Goal: Task Accomplishment & Management: Manage account settings

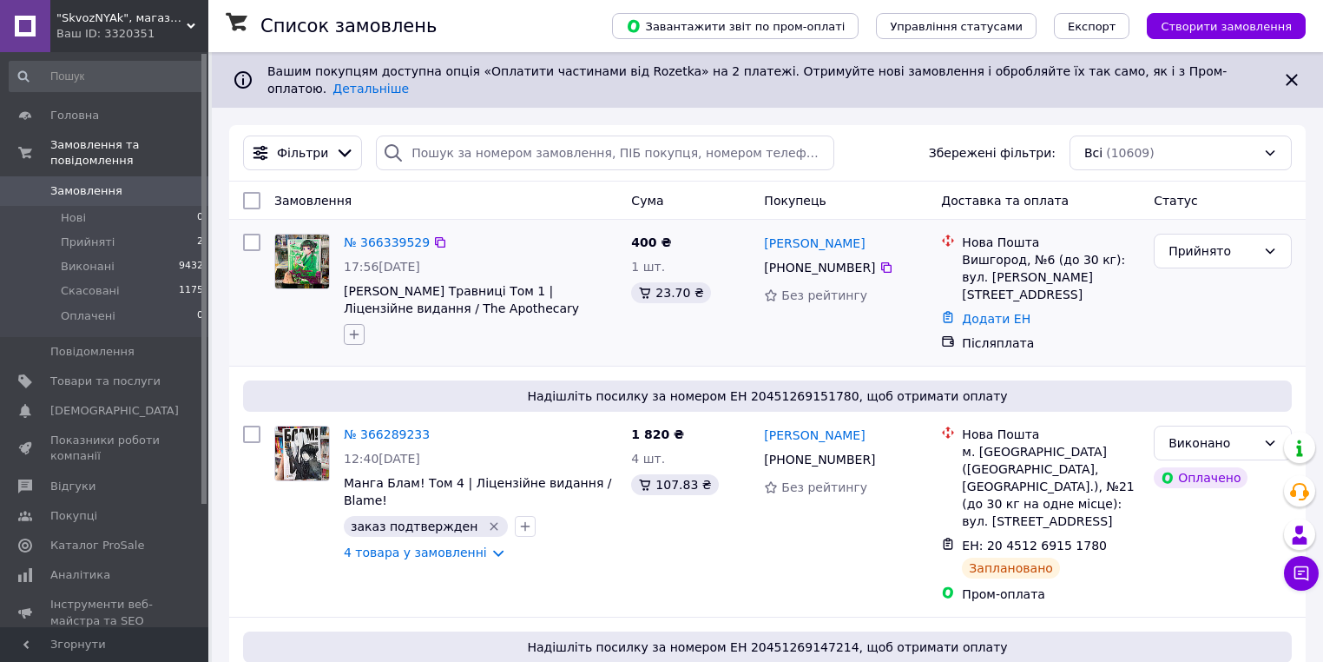
click at [359, 324] on button "button" at bounding box center [354, 334] width 21 height 21
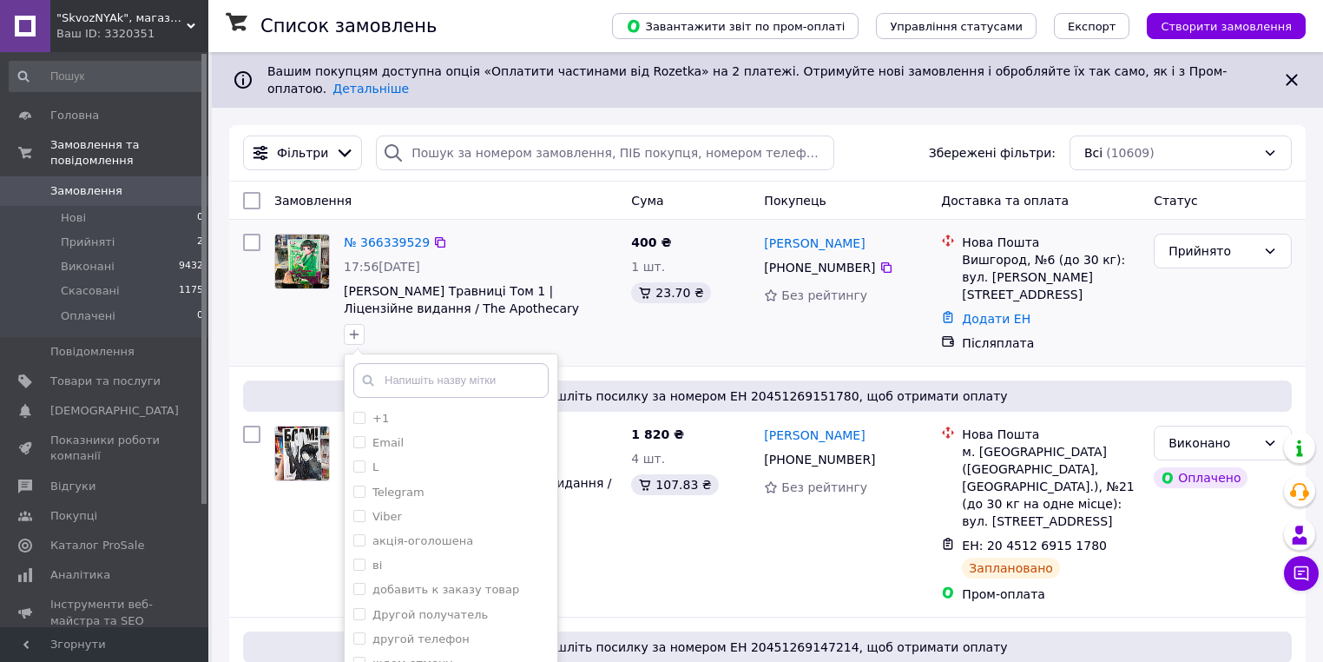
click at [395, 353] on div "+1 Email L Telegram Viber акція-оголошена ві добавить к заказу товар Другой пол…" at bounding box center [451, 539] width 214 height 372
click at [476, 366] on input "text" at bounding box center [450, 380] width 195 height 35
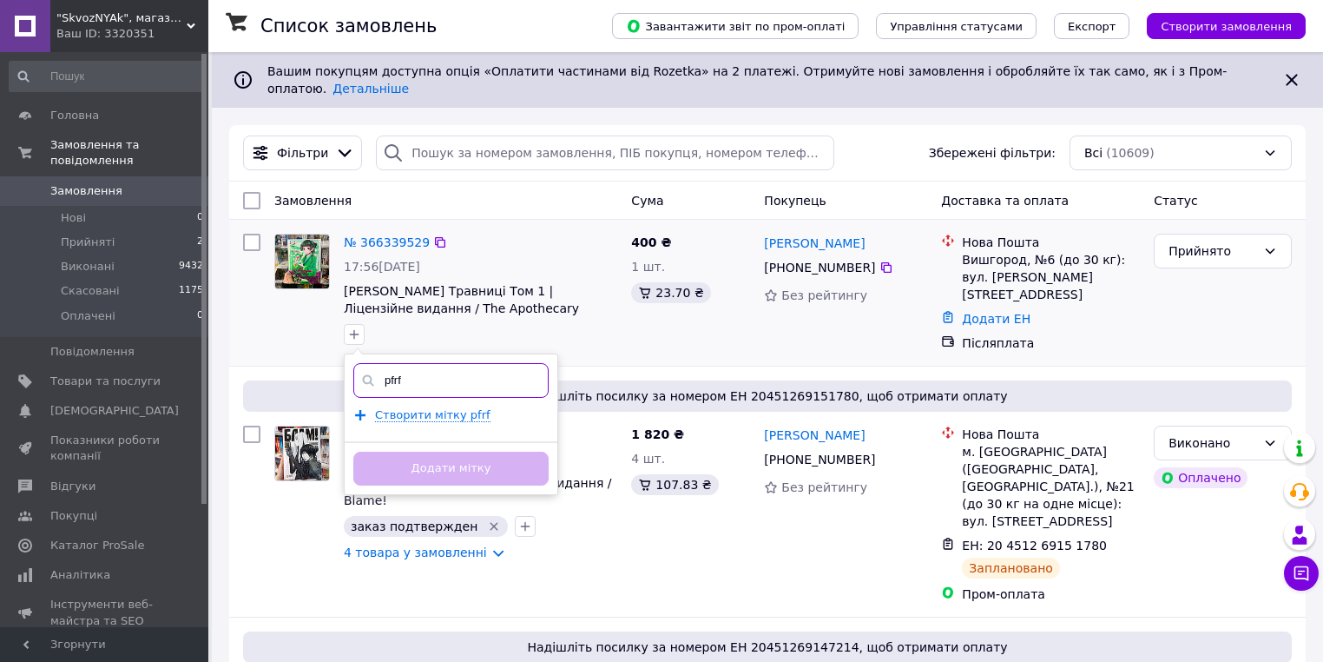
type input "pfrf"
drag, startPoint x: 462, startPoint y: 330, endPoint x: 462, endPoint y: 344, distance: 13.9
click at [462, 337] on div "№ 366339529 17:56, 12.10.2025 Манга Монолог Травниці Том 1 | Ліцензійне видання…" at bounding box center [480, 289] width 287 height 125
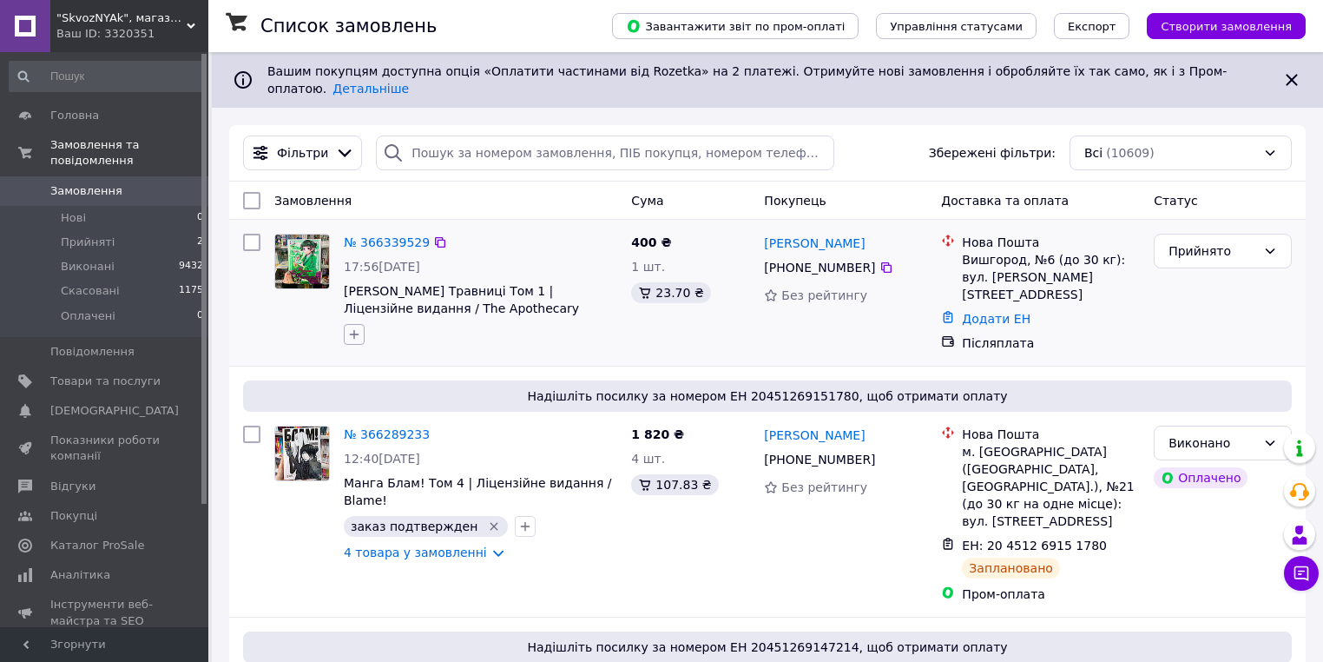
click at [352, 327] on icon "button" at bounding box center [354, 334] width 14 height 14
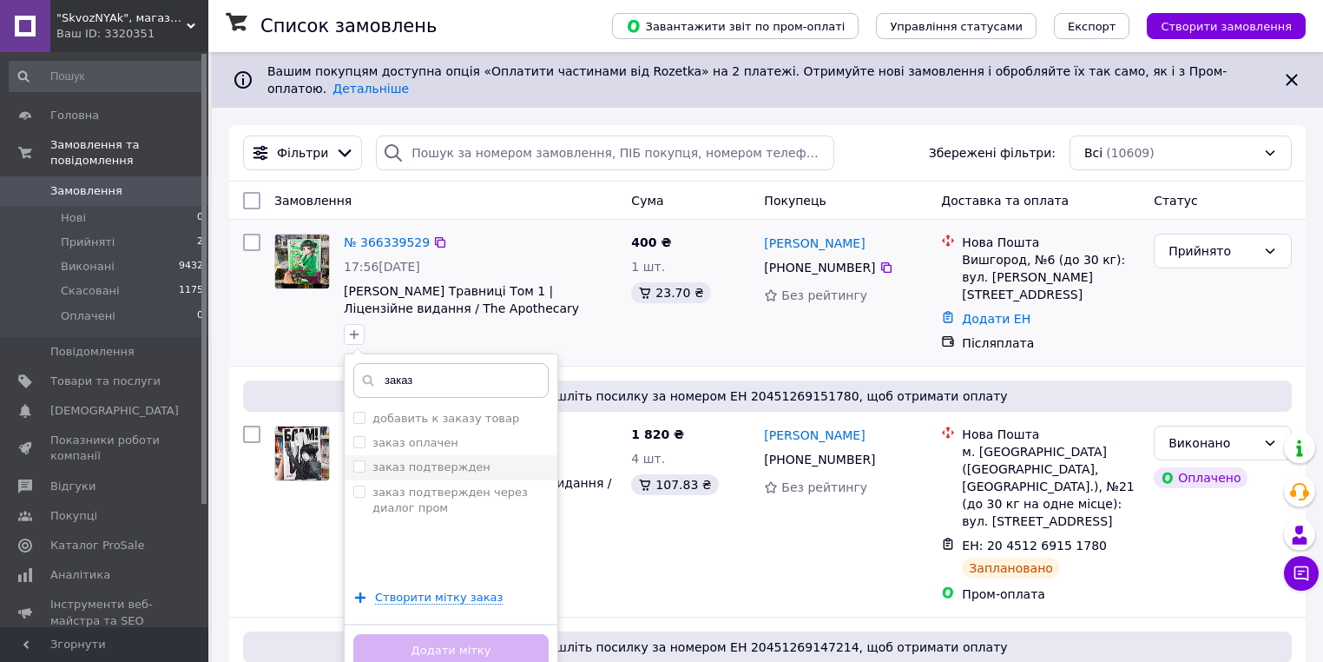
type input "заказ"
click at [360, 460] on input "заказ подтвержден" at bounding box center [358, 465] width 11 height 11
checkbox input "true"
click at [425, 653] on button "Додати мітку" at bounding box center [450, 651] width 195 height 34
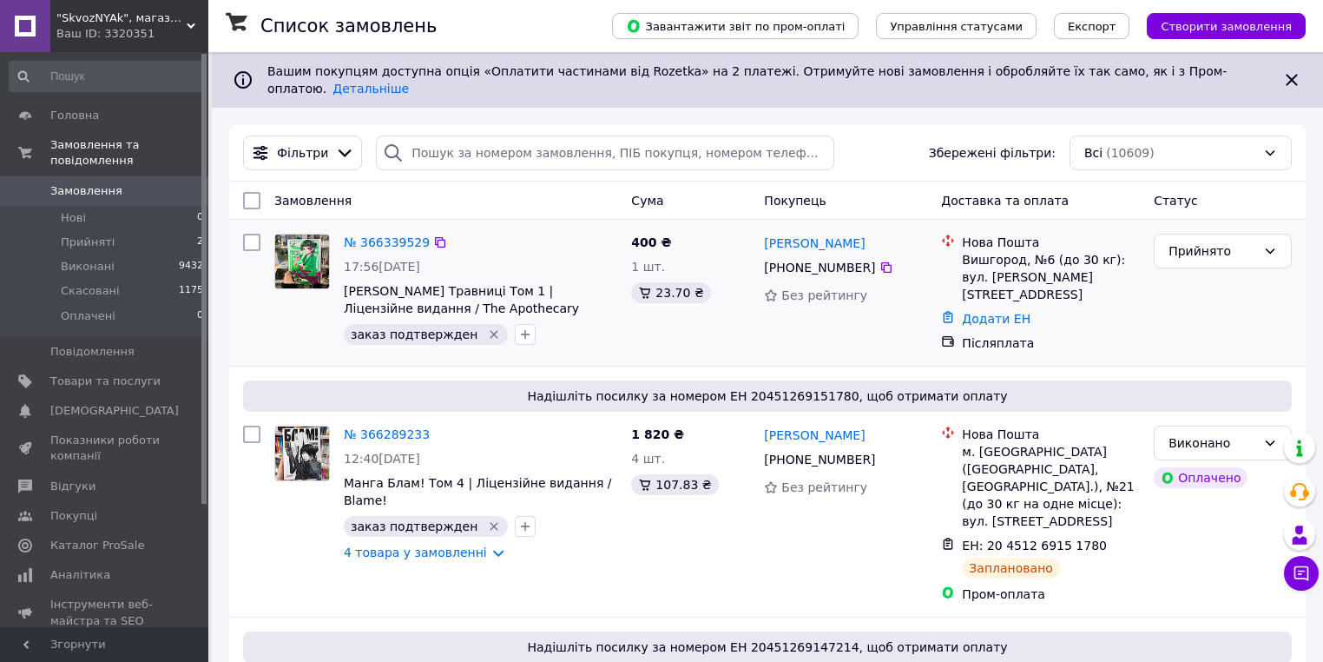
click at [308, 333] on div at bounding box center [301, 289] width 69 height 125
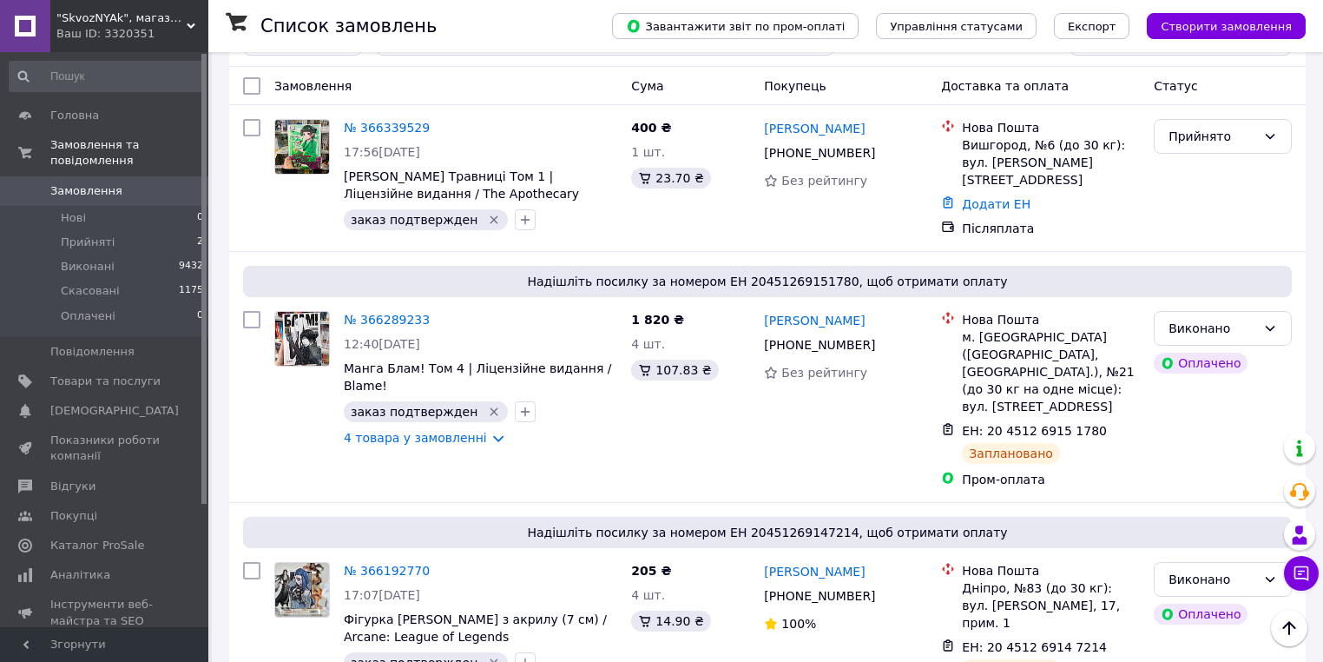
scroll to position [139, 0]
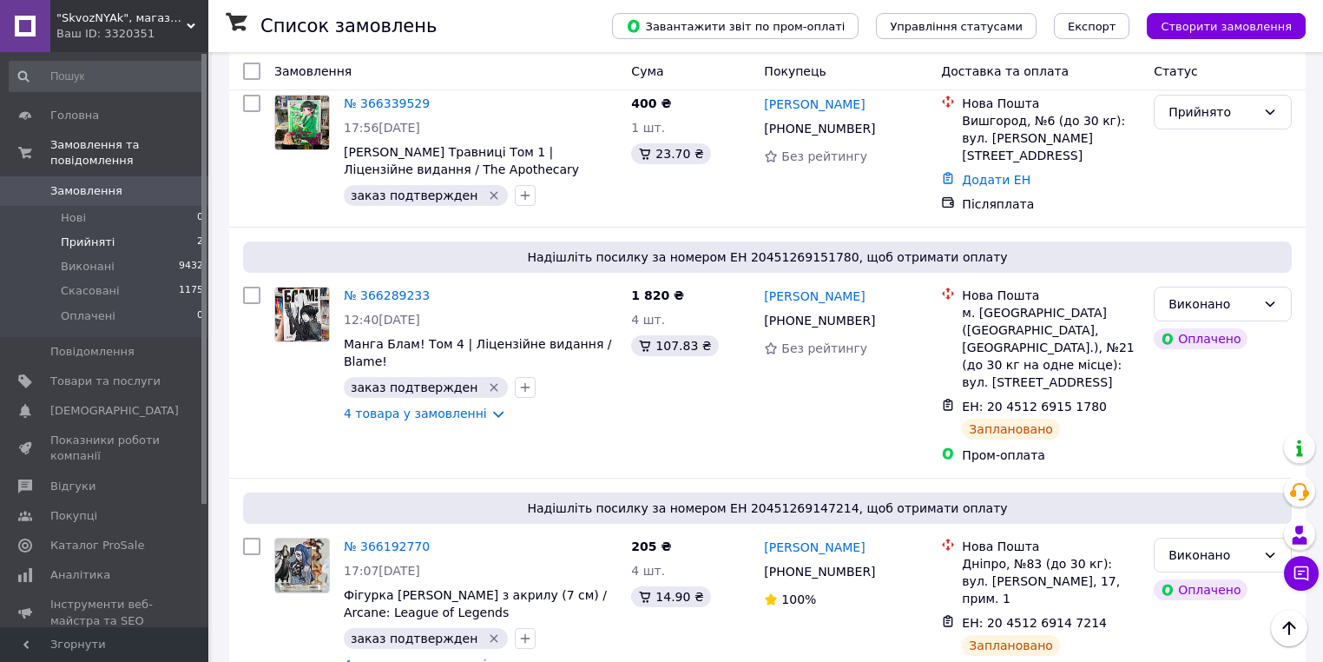
click at [87, 230] on li "Прийняті 2" at bounding box center [107, 242] width 214 height 24
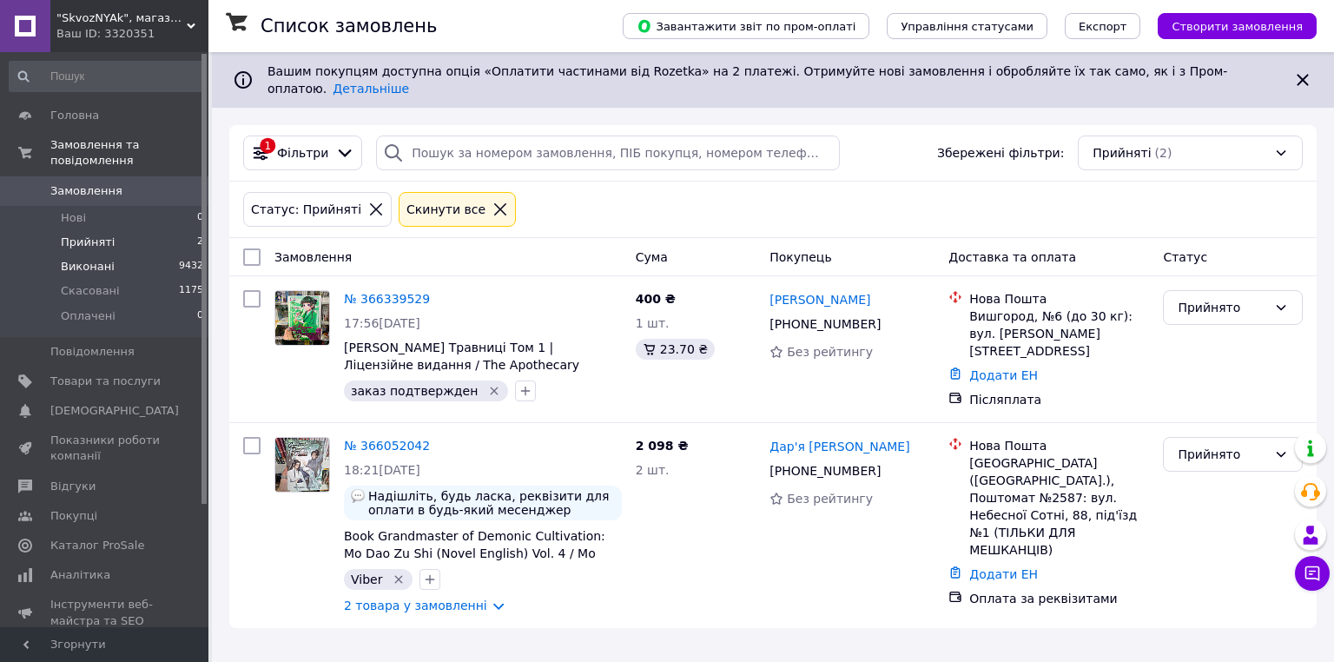
click at [101, 254] on li "Виконані 9432" at bounding box center [107, 266] width 214 height 24
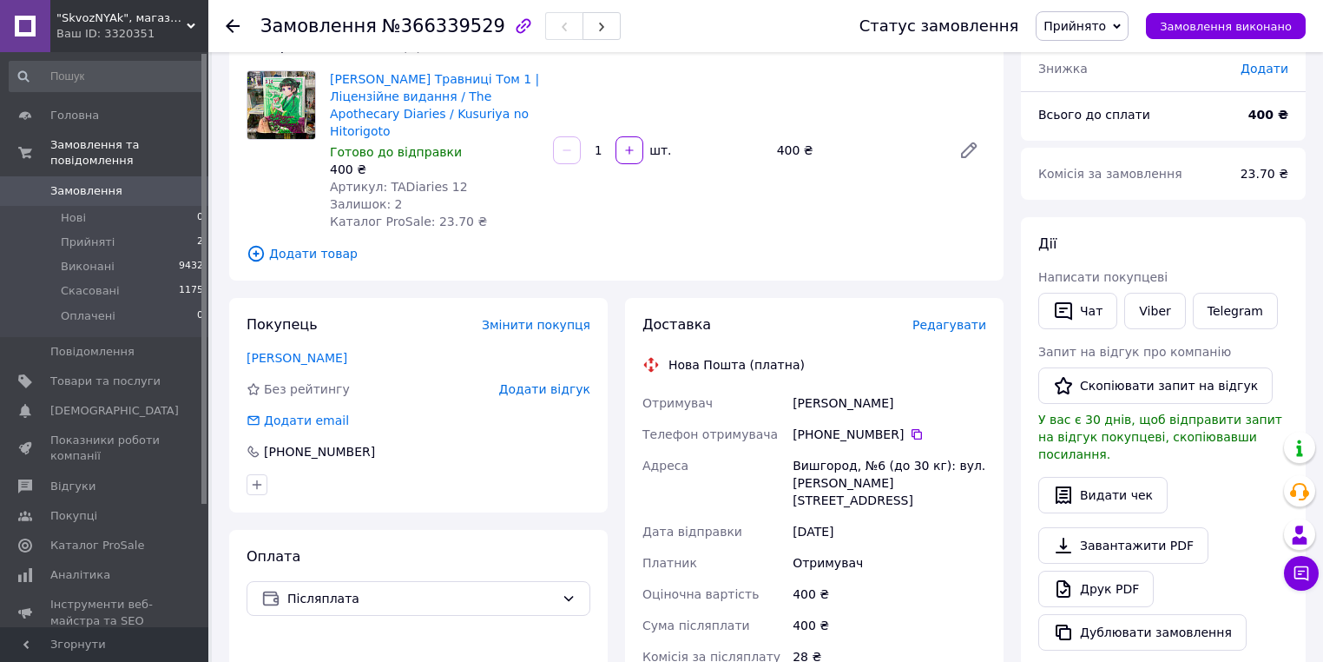
scroll to position [139, 0]
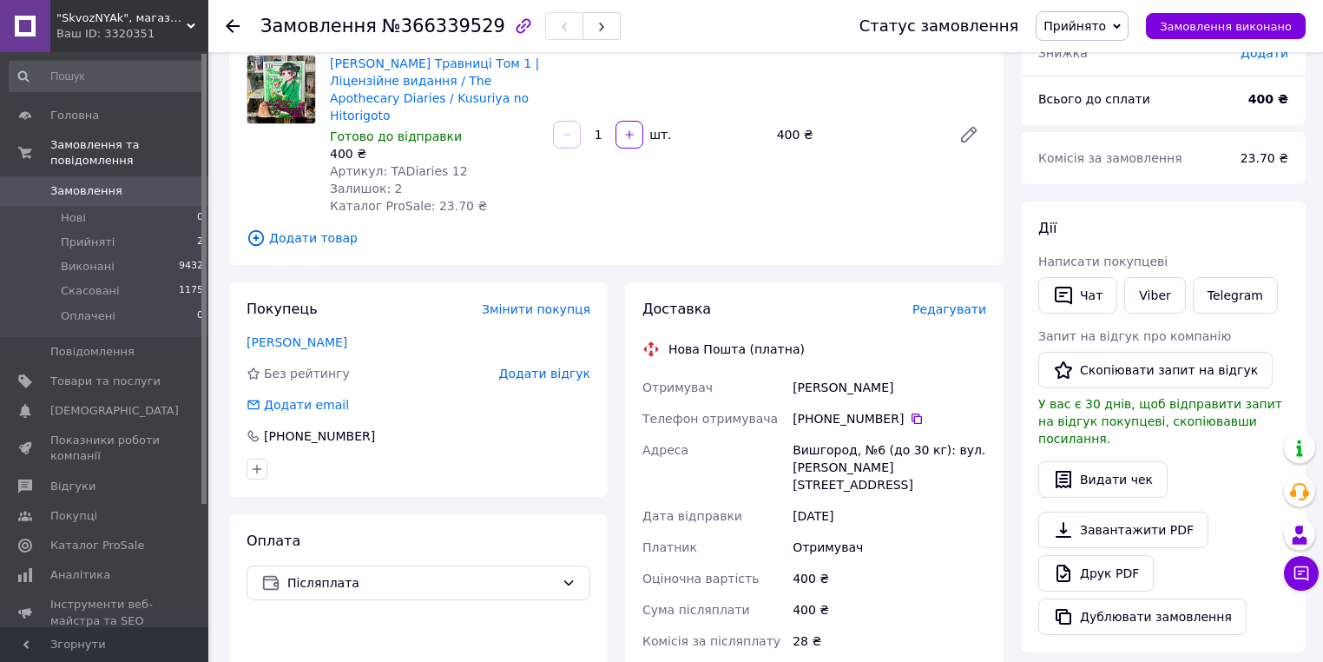
click at [404, 313] on div "Покупець Змінити покупця Вітер Єва Без рейтингу Додати відгук Додати email +380…" at bounding box center [418, 389] width 379 height 214
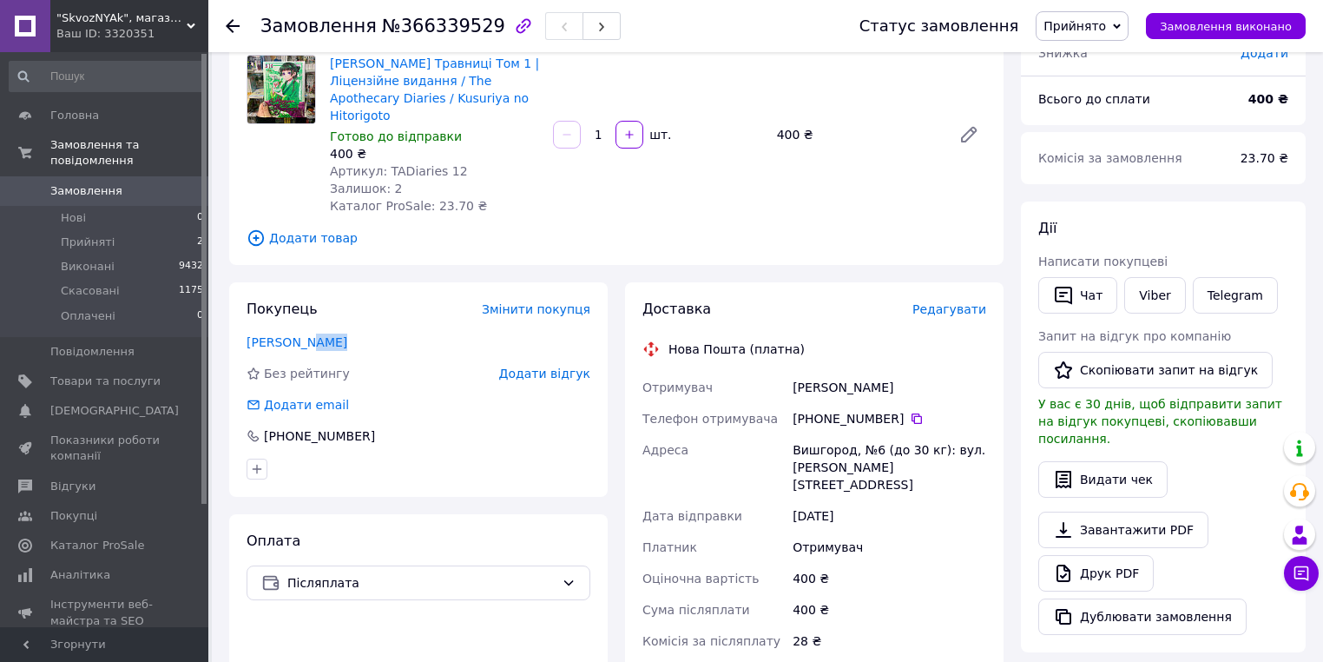
click at [404, 313] on div "Покупець Змінити покупця Вітер Єва Без рейтингу Додати відгук Додати email +380…" at bounding box center [418, 389] width 379 height 214
click at [404, 312] on div "Покупець Змінити покупця Вітер Єва Без рейтингу Додати відгук Додати email +380…" at bounding box center [418, 389] width 379 height 214
click at [404, 310] on div "Покупець Змінити покупця Вітер Єва Без рейтингу Додати відгук Додати email +380…" at bounding box center [418, 389] width 379 height 214
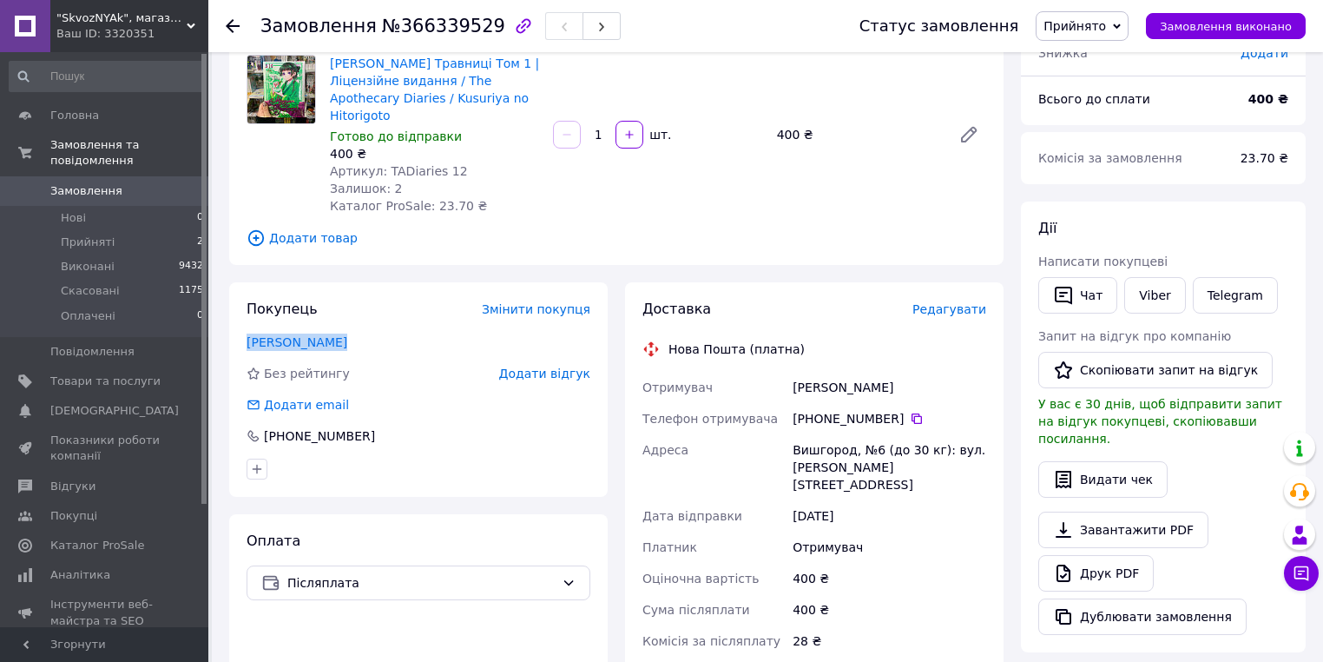
click at [404, 310] on div "Покупець Змінити покупця Вітер Єва Без рейтингу Додати відгук Додати email +380…" at bounding box center [418, 389] width 379 height 214
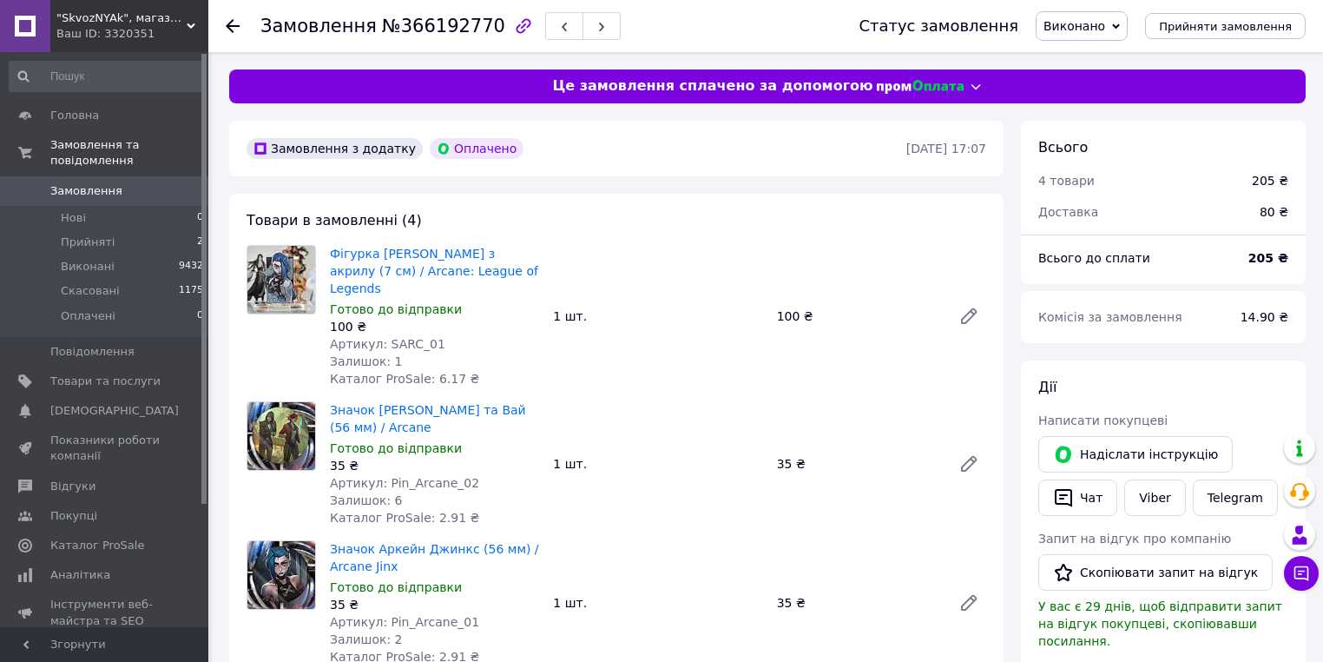
click at [714, 464] on div "Значок [PERSON_NAME] та Вай (56 мм) / Arcane Готово до відправки 35 ₴ Артикул: …" at bounding box center [658, 464] width 670 height 132
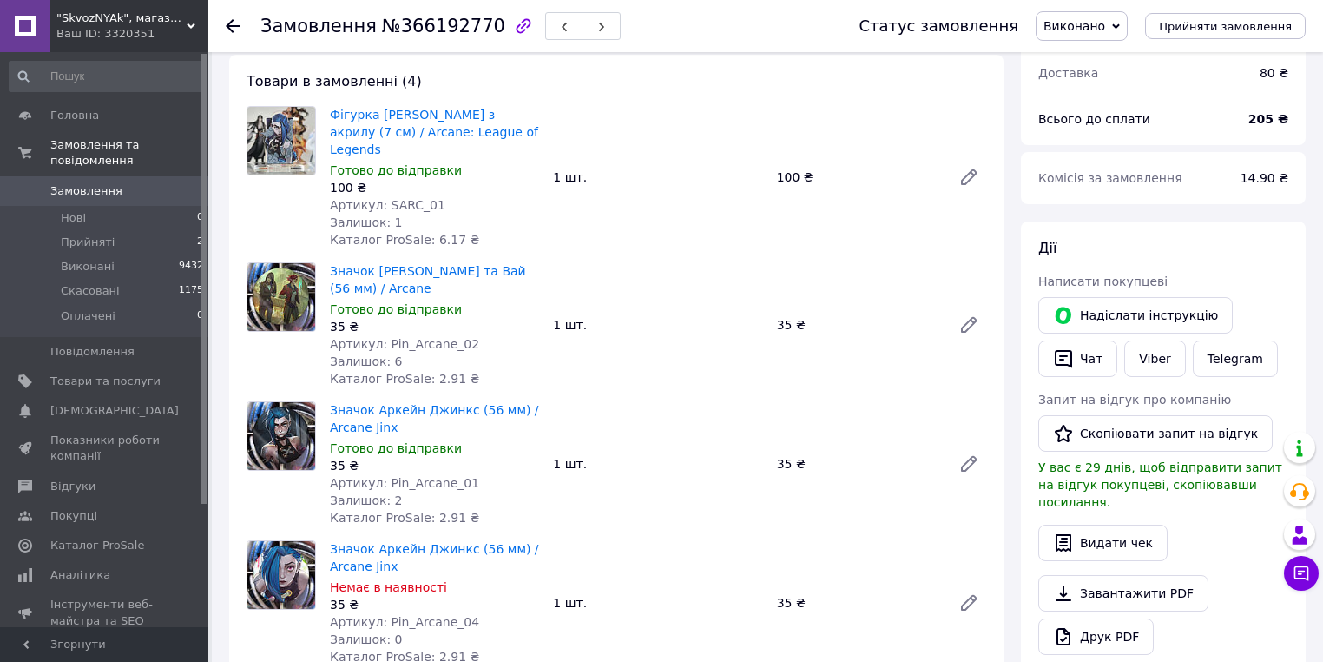
click at [714, 464] on div "Значок Аркейн Джинкс (56 мм) / Arcane Jinx Готово до відправки 35 ₴ Артикул: Pi…" at bounding box center [658, 464] width 670 height 132
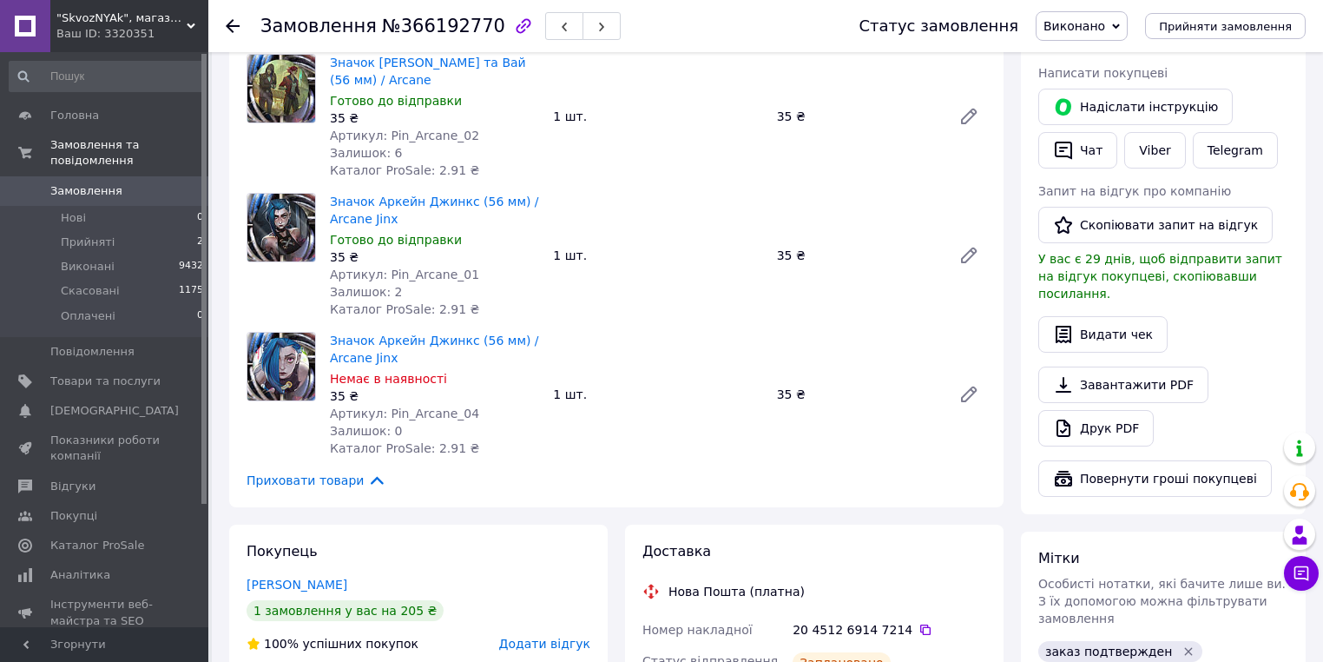
click at [714, 471] on div "Приховати товари" at bounding box center [617, 480] width 740 height 19
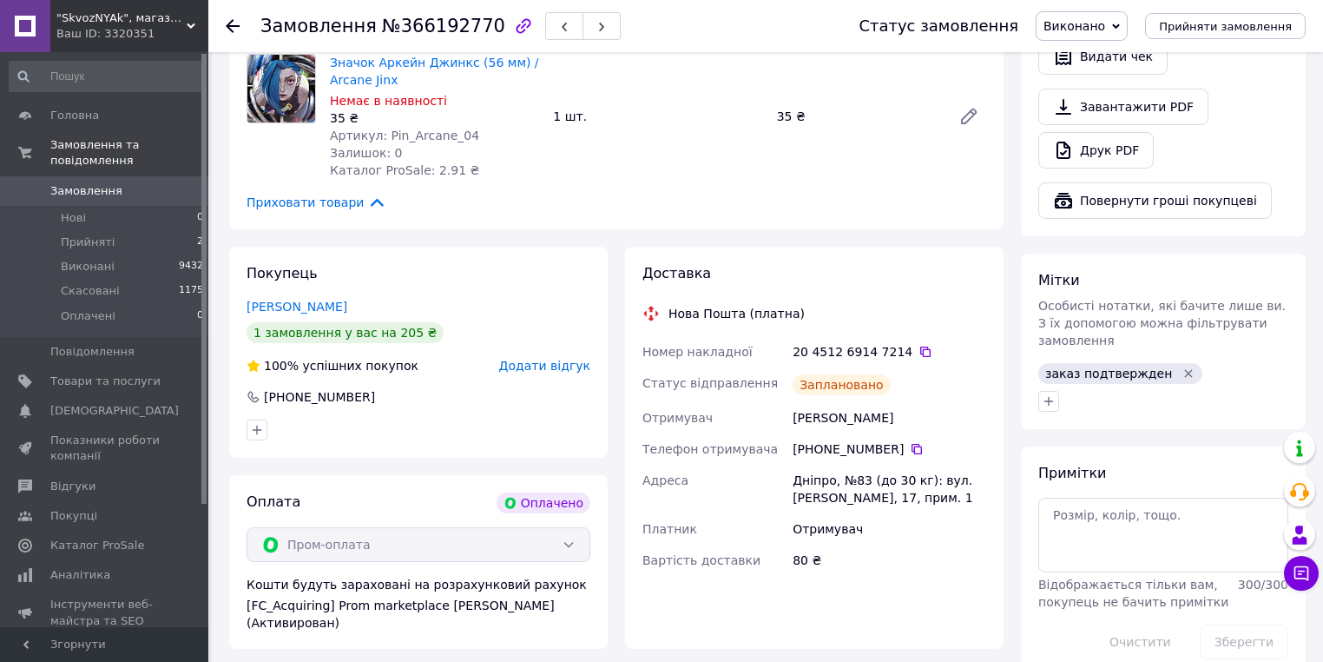
click at [490, 359] on div "Покупець [PERSON_NAME] 1 замовлення у вас на 205 ₴ 100% успішних покупок Додати…" at bounding box center [418, 352] width 379 height 211
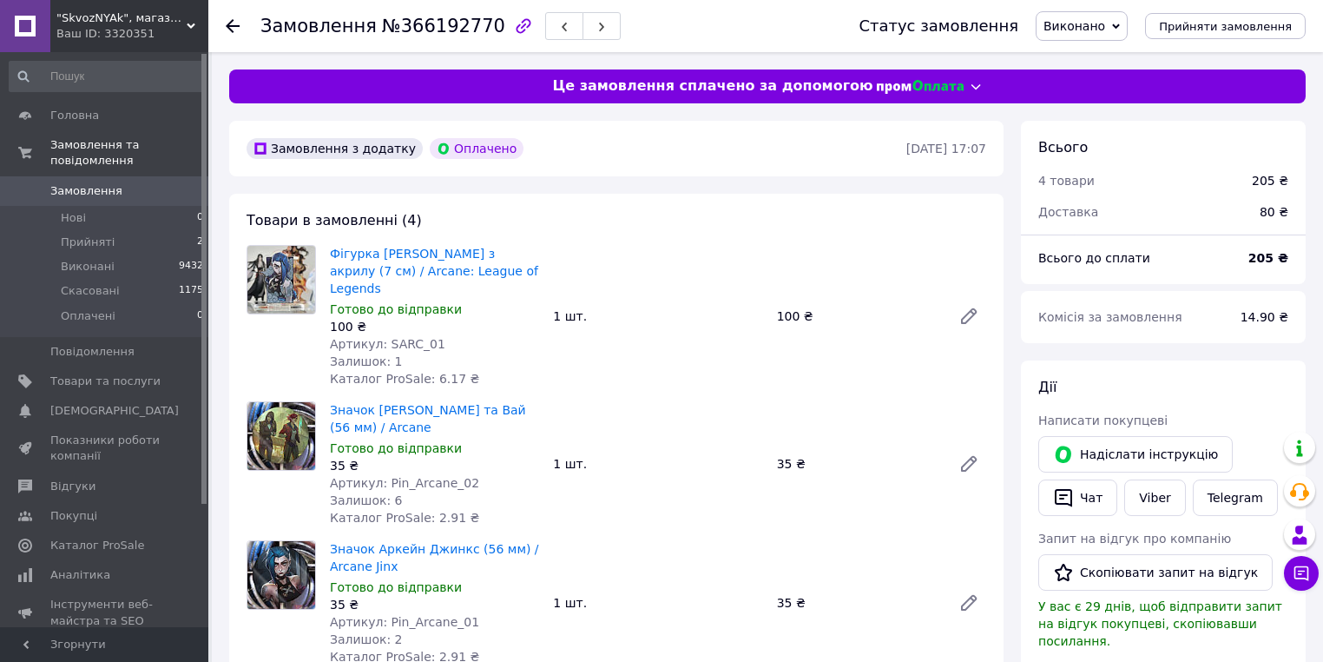
scroll to position [208, 0]
